Goal: Find specific page/section: Find specific page/section

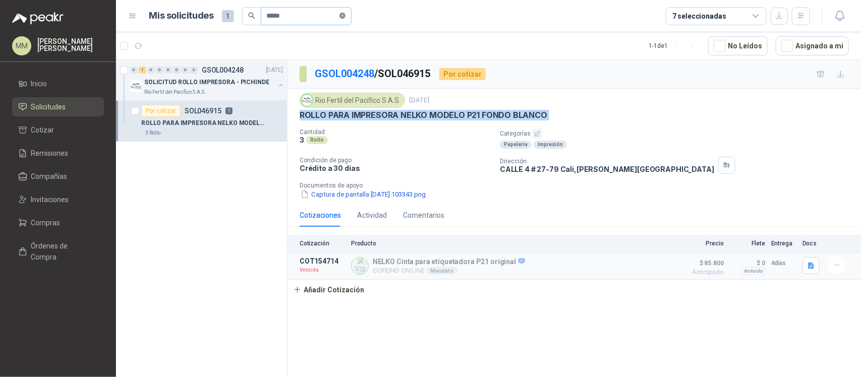
click at [345, 16] on icon "close-circle" at bounding box center [342, 16] width 6 height 6
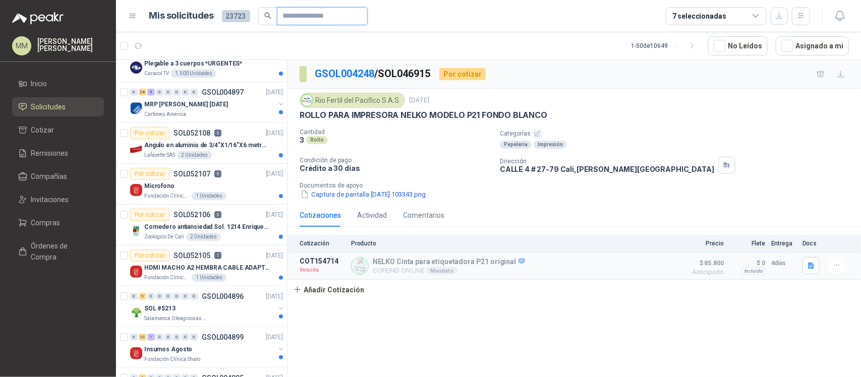
scroll to position [346, 0]
click at [232, 183] on div "Microfono" at bounding box center [213, 185] width 139 height 12
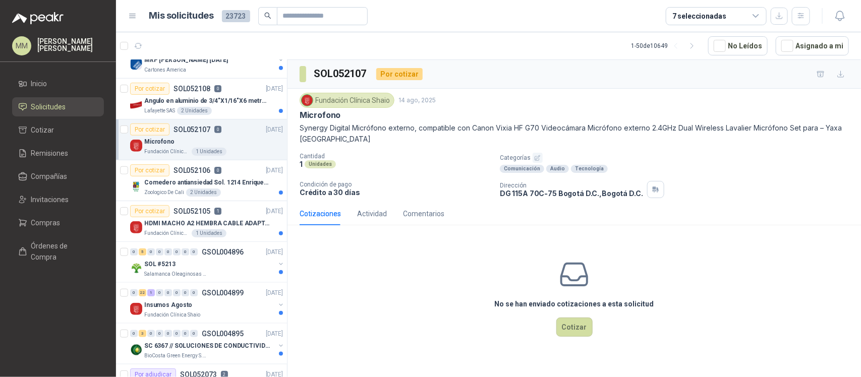
scroll to position [394, 0]
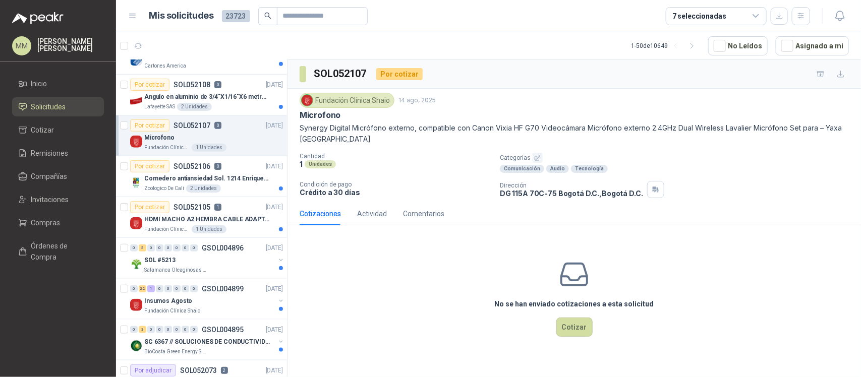
click at [232, 183] on p "Comedero antiansiedad Sol. 1214 Enriquecimiento" at bounding box center [207, 179] width 126 height 10
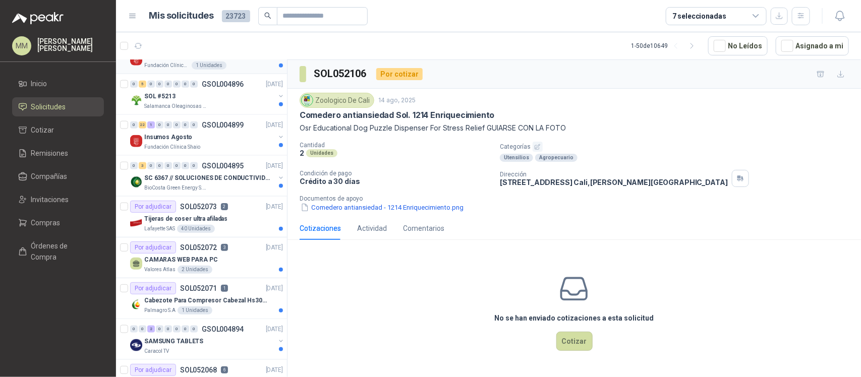
scroll to position [558, 0]
click at [243, 182] on p "SC 6367 // SOLUCIONES DE CONDUCTIVIDAD" at bounding box center [207, 178] width 126 height 10
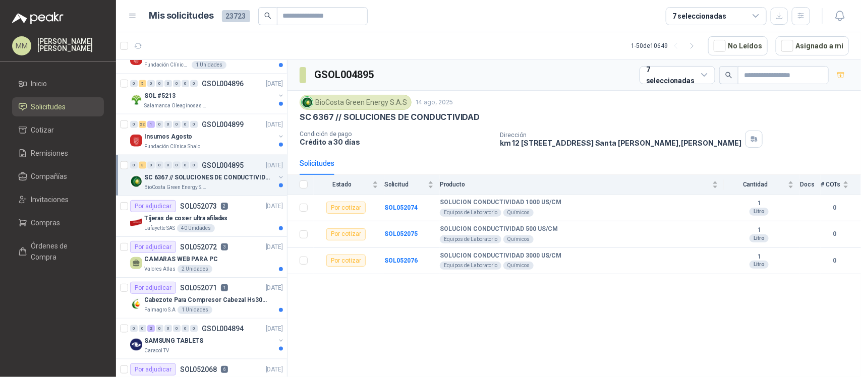
click at [363, 104] on div "BioCosta Green Energy S.A.S" at bounding box center [355, 102] width 112 height 15
copy div "BioCosta Green Energy S.A.S"
click at [461, 106] on div "BioCosta [PERSON_NAME] Energy S.A.S [DATE]" at bounding box center [573, 102] width 549 height 15
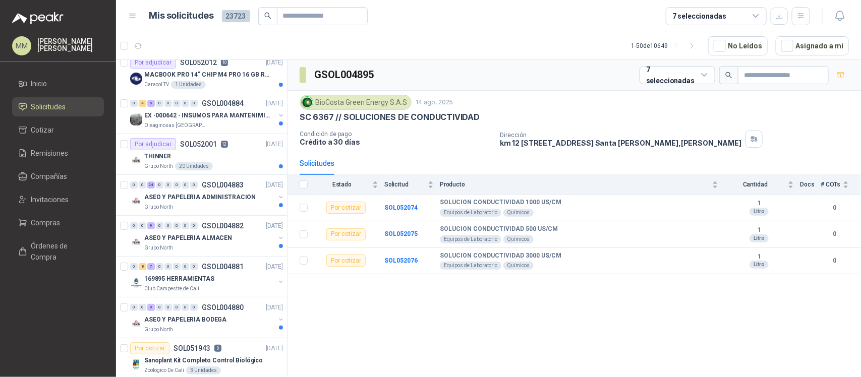
scroll to position [1748, 0]
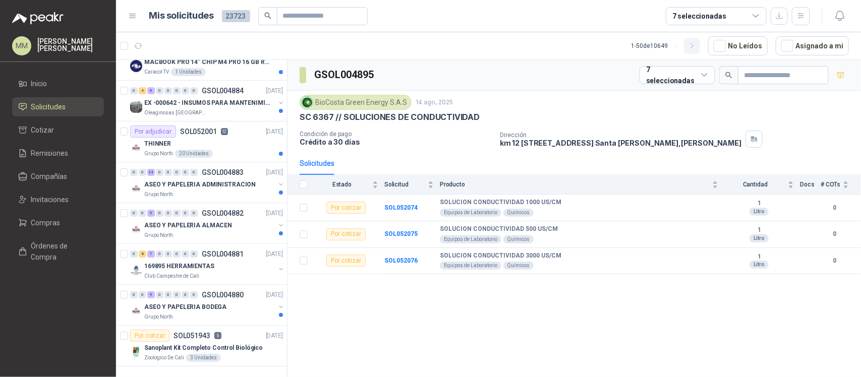
click at [693, 46] on icon "button" at bounding box center [691, 45] width 3 height 5
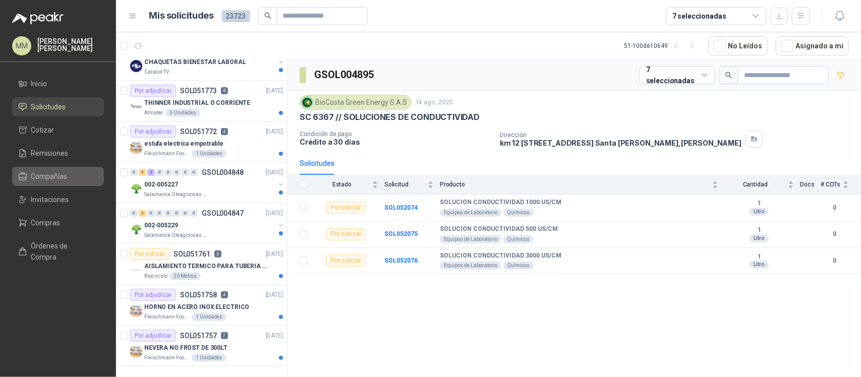
click at [55, 177] on span "Compañías" at bounding box center [49, 176] width 36 height 11
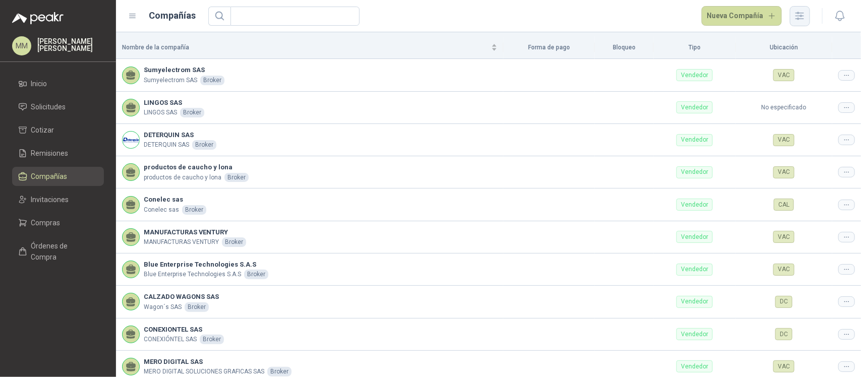
click at [808, 19] on button "button" at bounding box center [800, 16] width 20 height 20
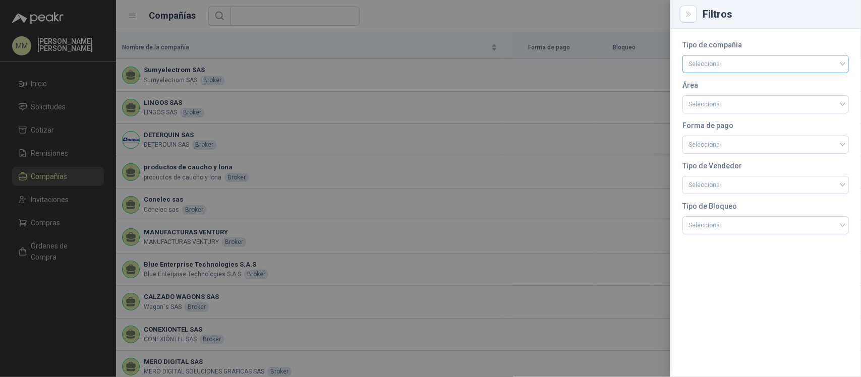
click at [743, 67] on input "search" at bounding box center [765, 62] width 154 height 15
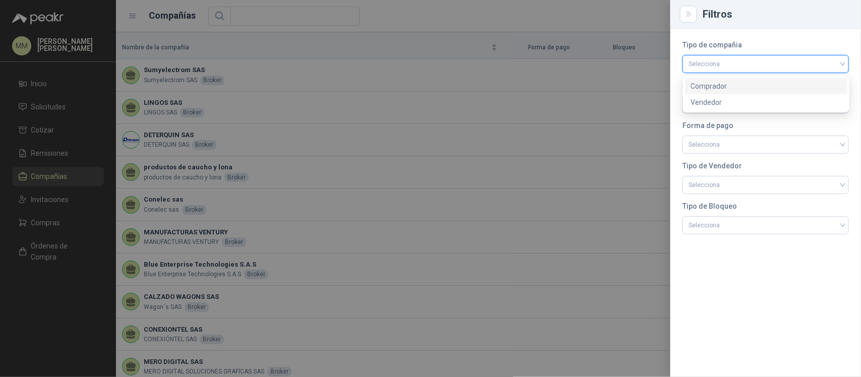
click at [703, 82] on div "Comprador" at bounding box center [766, 86] width 150 height 11
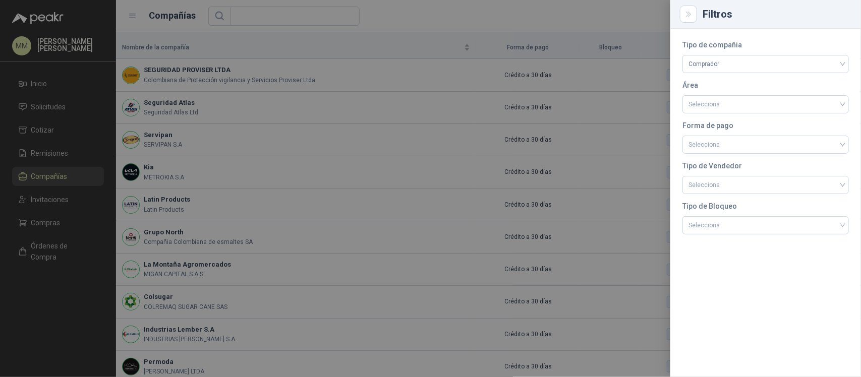
click at [556, 30] on div at bounding box center [430, 188] width 861 height 377
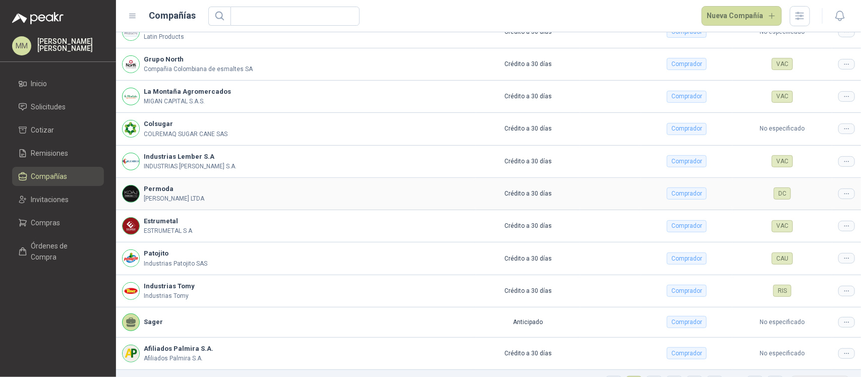
scroll to position [202, 0]
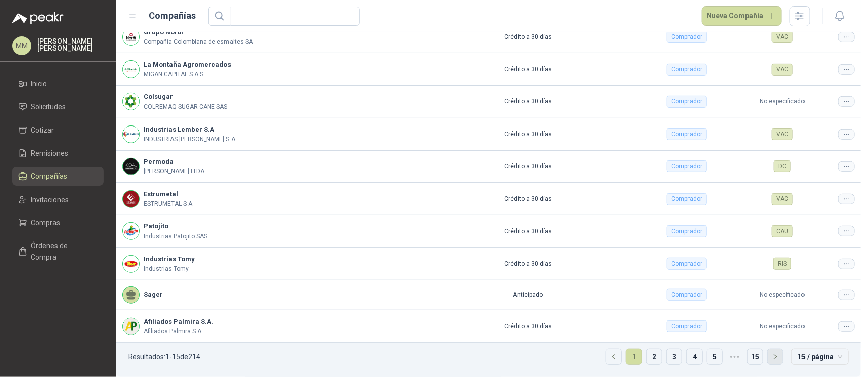
click at [774, 356] on button "button" at bounding box center [774, 356] width 15 height 15
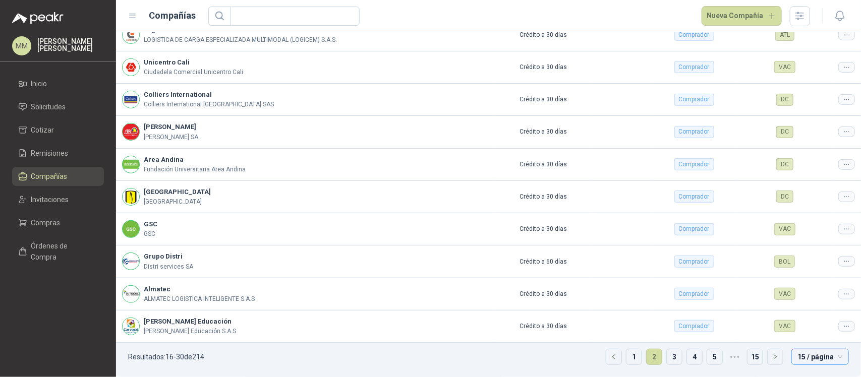
click at [805, 357] on span "15 / página" at bounding box center [819, 356] width 45 height 15
click at [814, 341] on div "100 / página" at bounding box center [819, 336] width 41 height 11
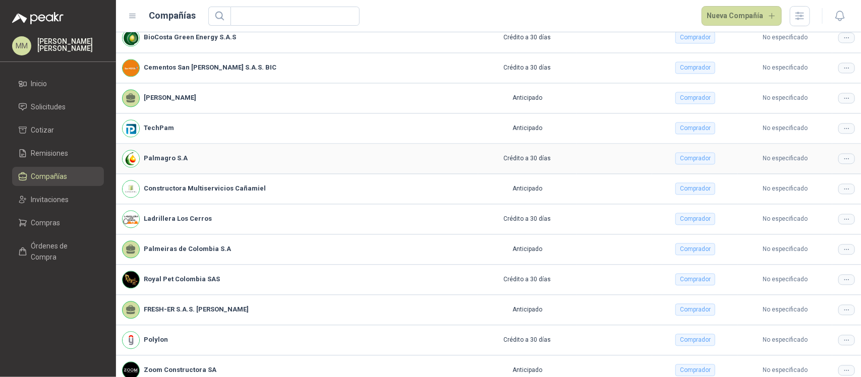
scroll to position [2754, 0]
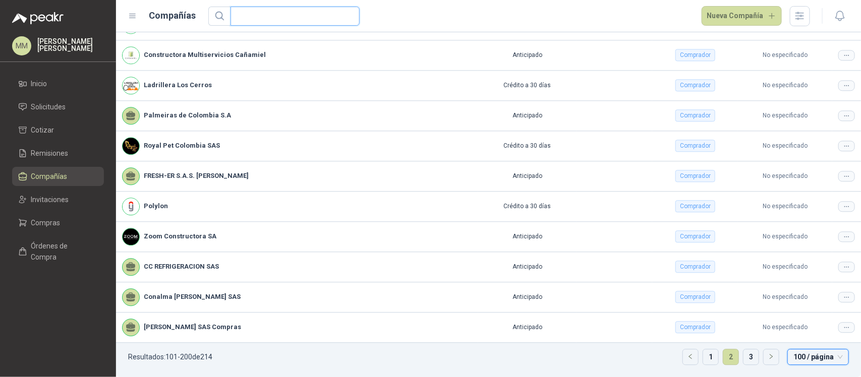
click at [274, 11] on input "text" at bounding box center [290, 16] width 109 height 18
click at [794, 16] on icon "button" at bounding box center [800, 16] width 12 height 12
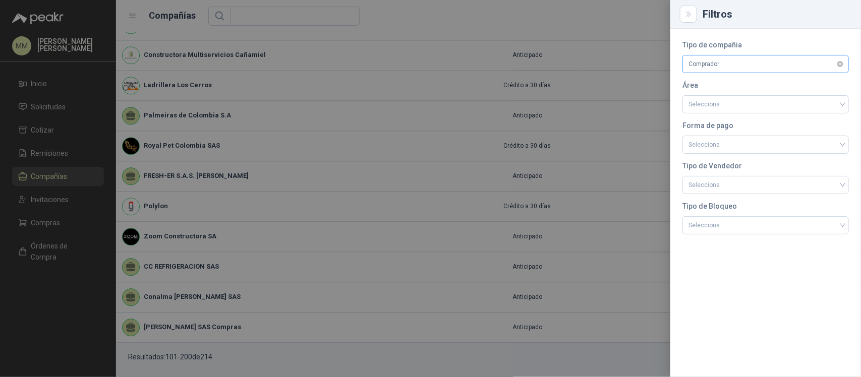
click at [795, 59] on span "Comprador" at bounding box center [765, 63] width 154 height 15
click at [431, 26] on div at bounding box center [430, 188] width 861 height 377
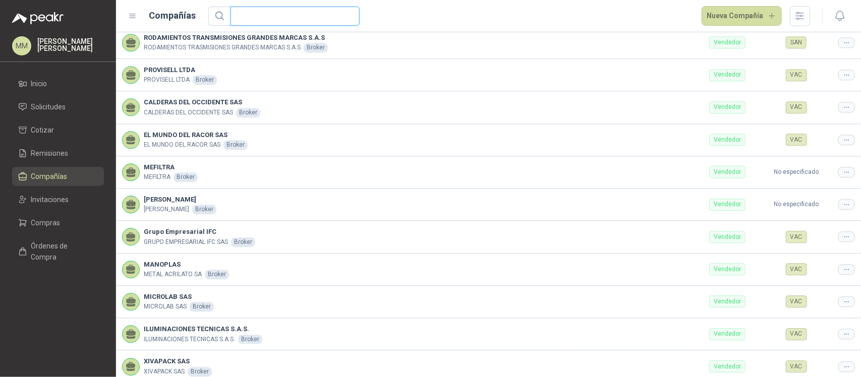
click at [291, 16] on input "text" at bounding box center [290, 16] width 109 height 18
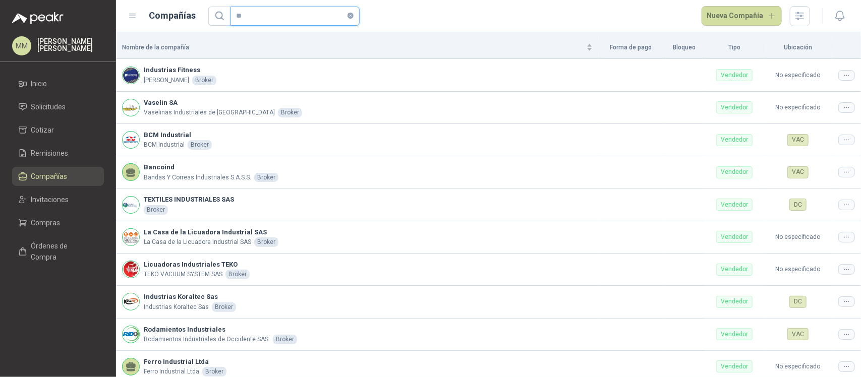
type input "*"
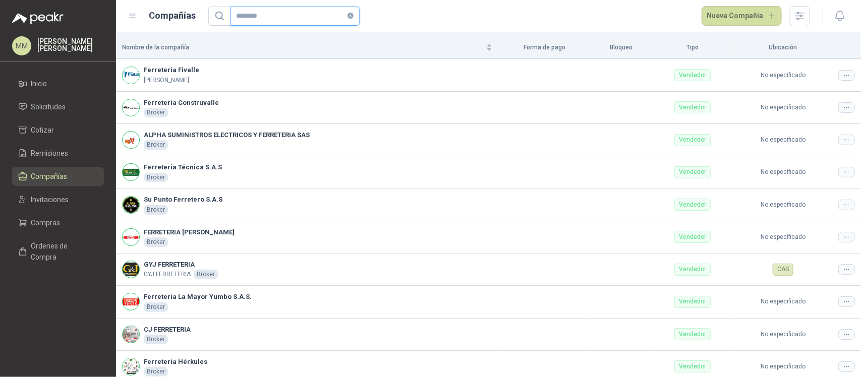
type input "*********"
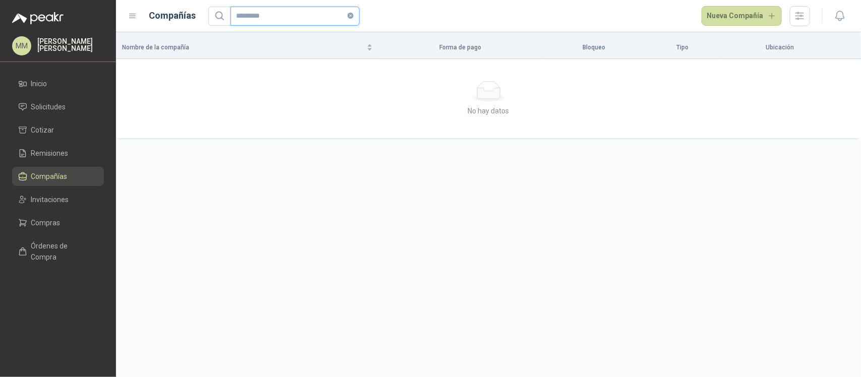
click at [348, 18] on icon "close-circle" at bounding box center [350, 16] width 6 height 6
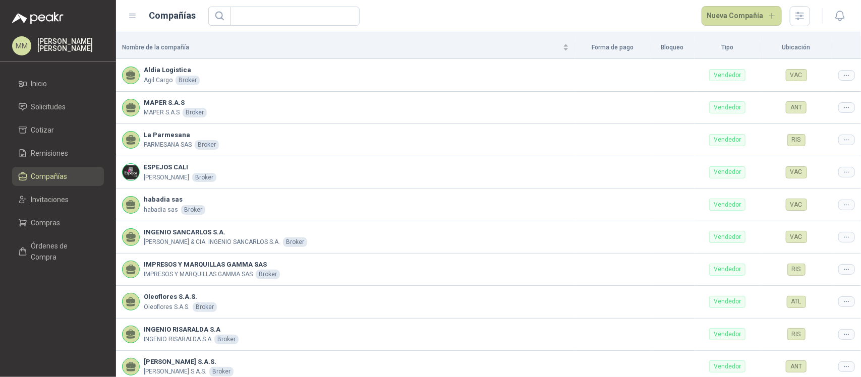
click at [414, 19] on div "Nueva Compañía" at bounding box center [509, 16] width 602 height 20
